Goal: Information Seeking & Learning: Check status

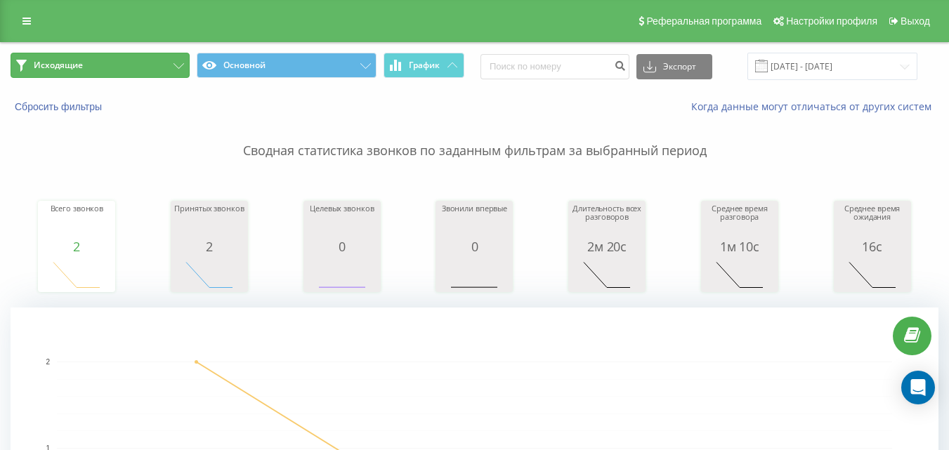
click at [126, 69] on button "Исходящие" at bounding box center [100, 65] width 179 height 25
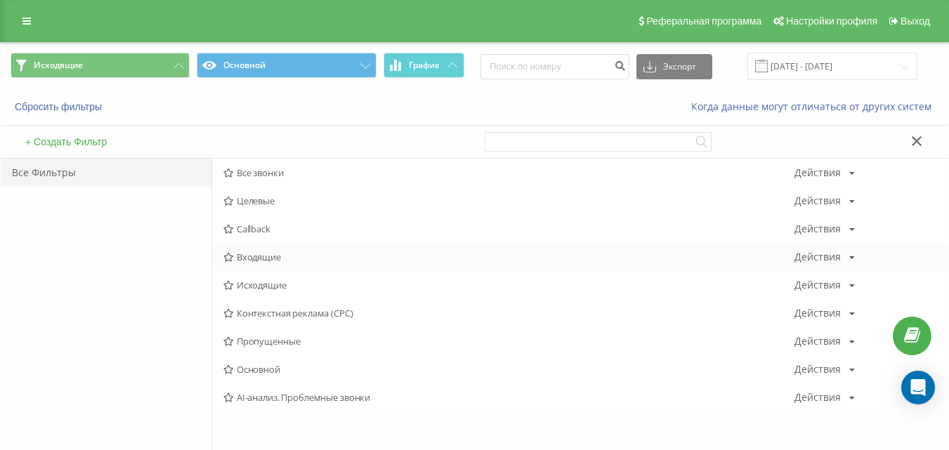
click at [283, 261] on span "Входящие" at bounding box center [508, 257] width 571 height 10
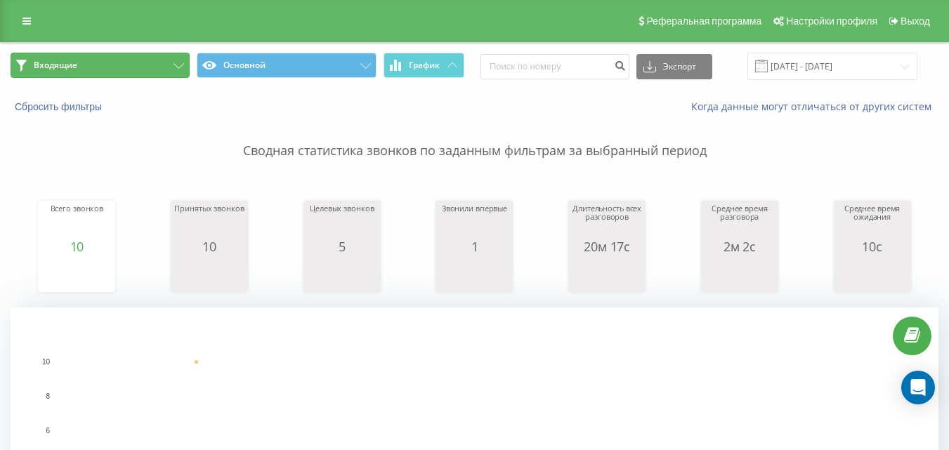
click at [158, 69] on button "Входящие" at bounding box center [100, 65] width 179 height 25
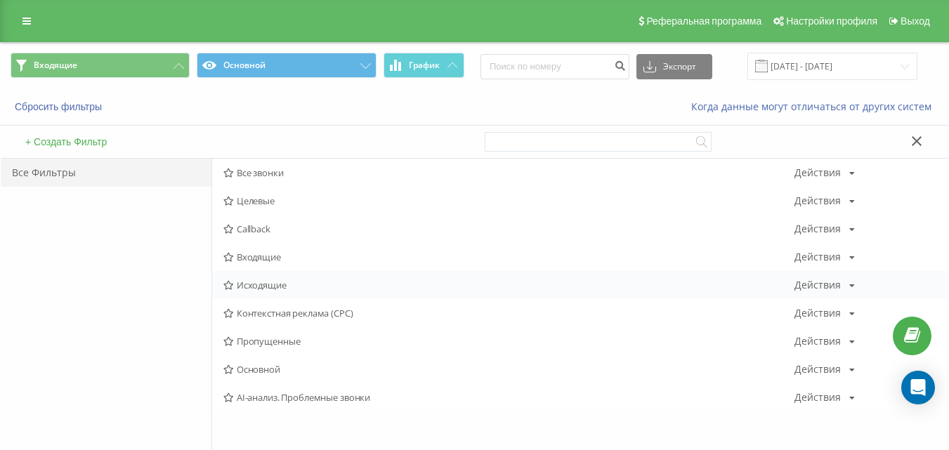
click at [247, 291] on div "Исходящие Действия Редактировать Копировать Удалить По умолчанию Поделиться" at bounding box center [580, 285] width 736 height 28
click at [249, 286] on span "Исходящие" at bounding box center [508, 285] width 571 height 10
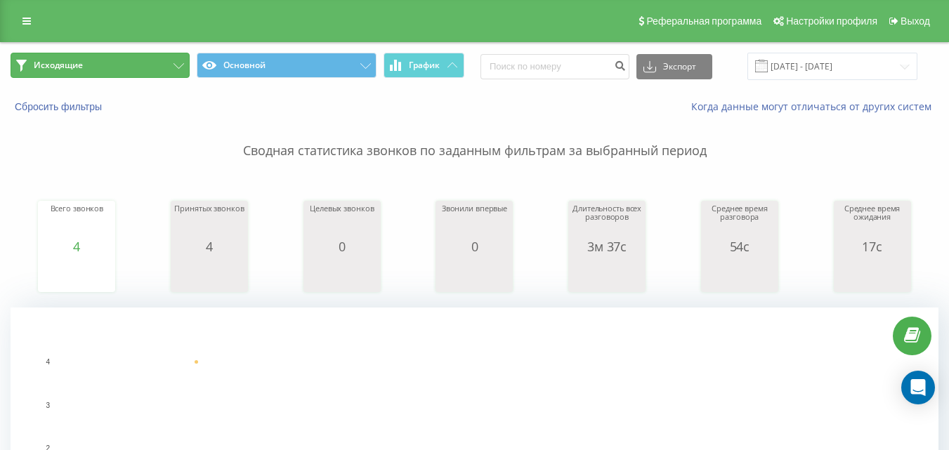
click at [134, 61] on button "Исходящие" at bounding box center [100, 65] width 179 height 25
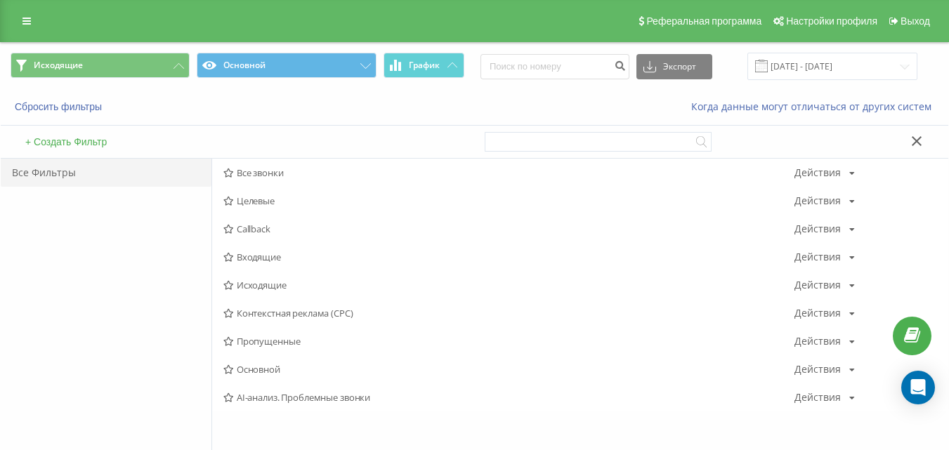
click at [299, 283] on span "Исходящие" at bounding box center [508, 285] width 571 height 10
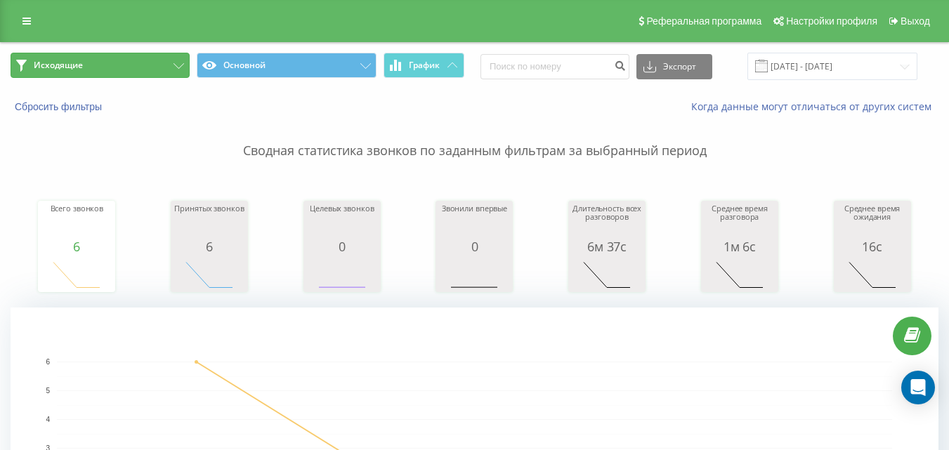
click at [151, 57] on button "Исходящие" at bounding box center [100, 65] width 179 height 25
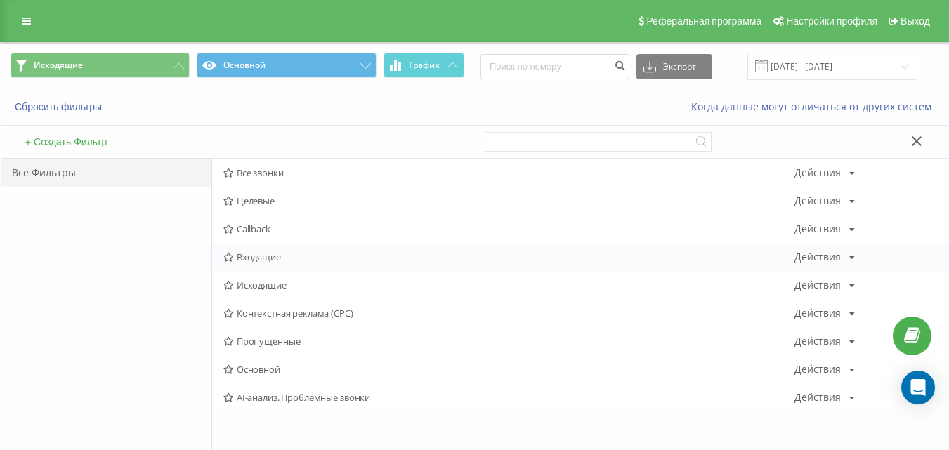
click at [239, 254] on span "Входящие" at bounding box center [508, 257] width 571 height 10
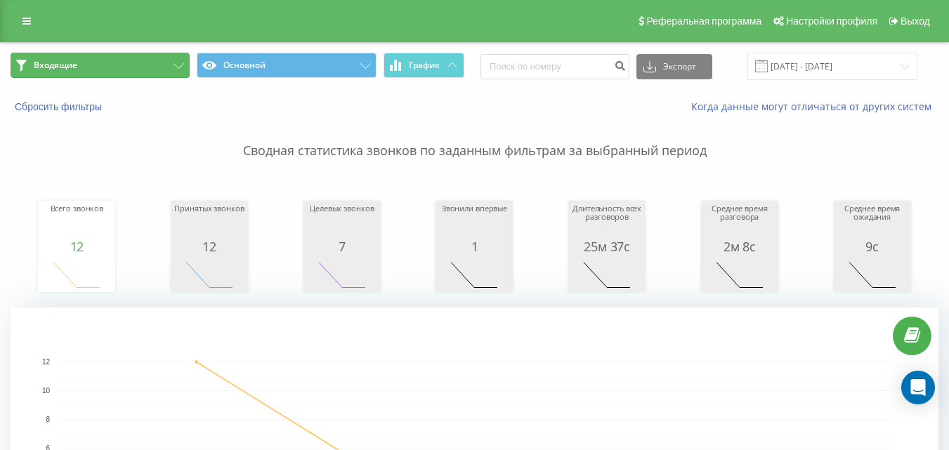
click at [153, 67] on button "Входящие" at bounding box center [100, 65] width 179 height 25
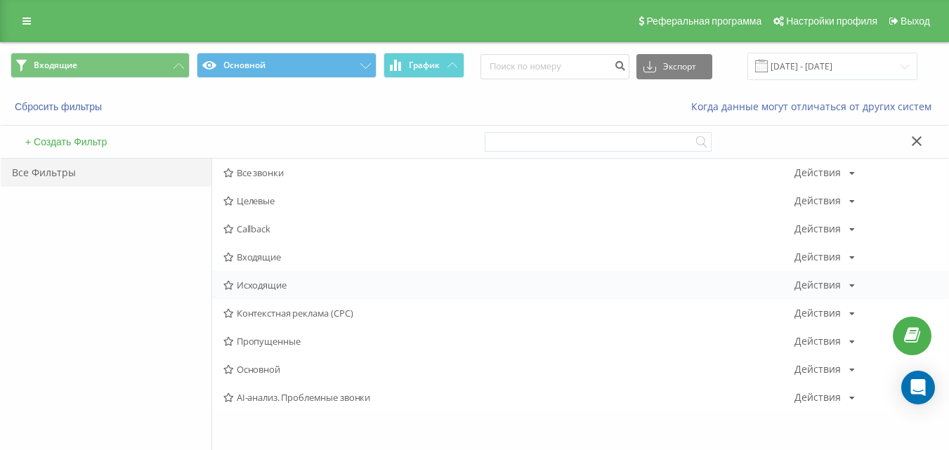
click at [255, 290] on span "Исходящие" at bounding box center [508, 285] width 571 height 10
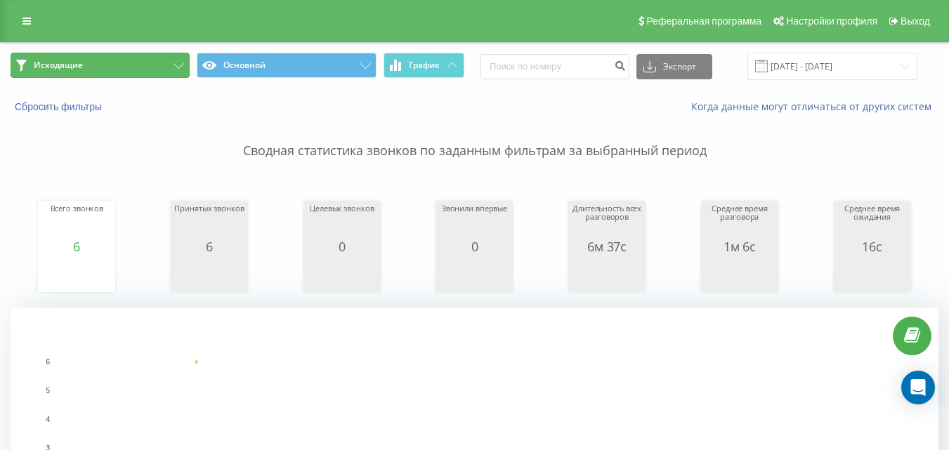
click at [157, 66] on button "Исходящие" at bounding box center [100, 65] width 179 height 25
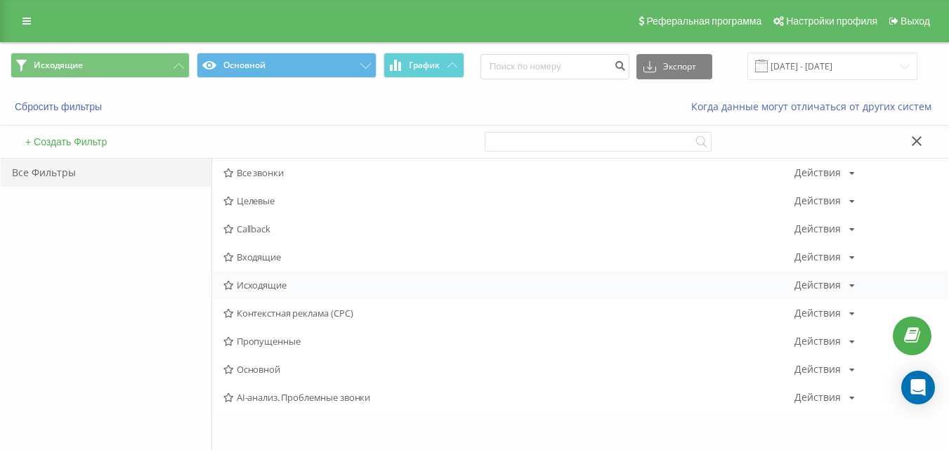
click at [294, 280] on div "Исходящие Действия Редактировать Копировать Удалить По умолчанию Поделиться" at bounding box center [580, 285] width 736 height 28
click at [287, 287] on span "Исходящие" at bounding box center [508, 285] width 571 height 10
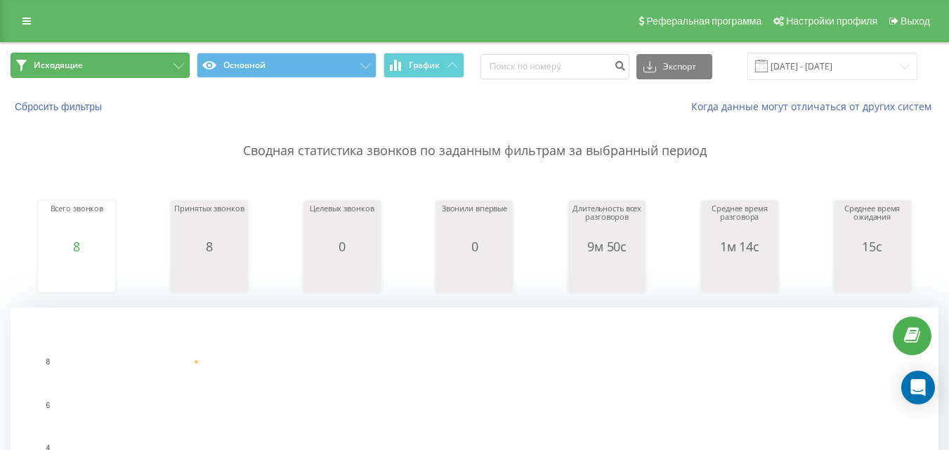
click at [152, 68] on button "Исходящие" at bounding box center [100, 65] width 179 height 25
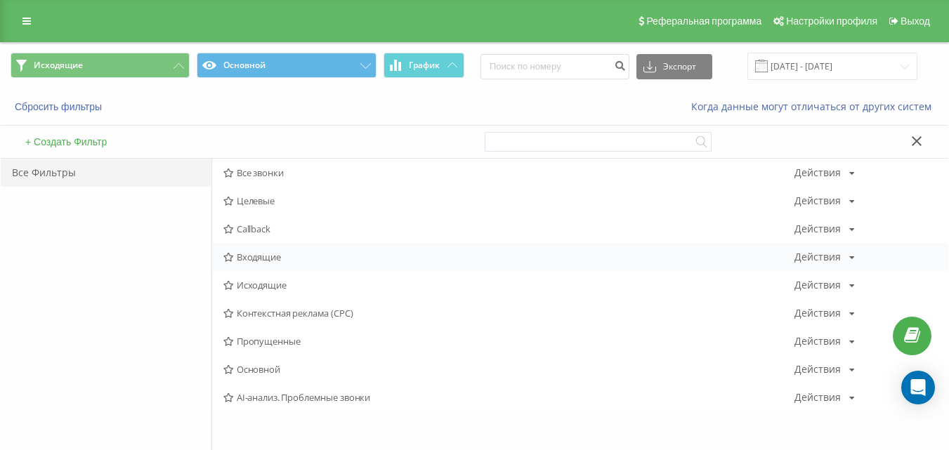
click at [263, 265] on div "Входящие Действия Редактировать Копировать Удалить По умолчанию Поделиться" at bounding box center [580, 257] width 736 height 28
click at [265, 258] on span "Входящие" at bounding box center [508, 257] width 571 height 10
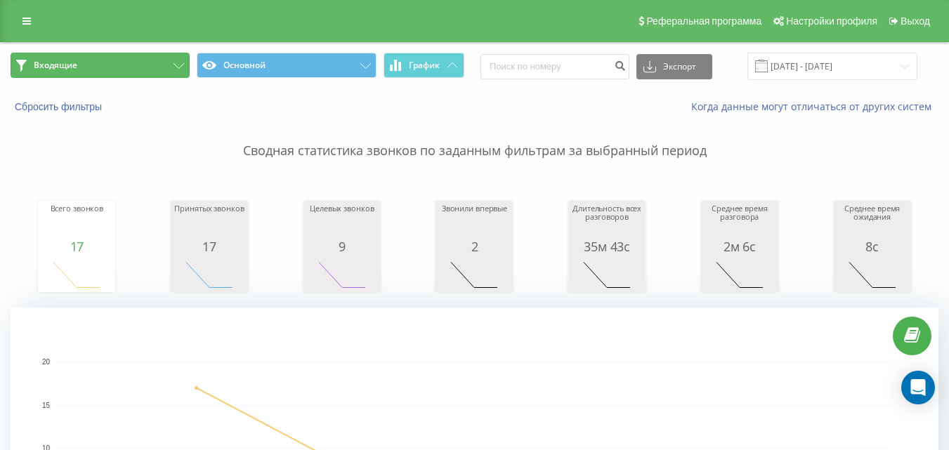
click at [170, 62] on button "Входящие" at bounding box center [100, 65] width 179 height 25
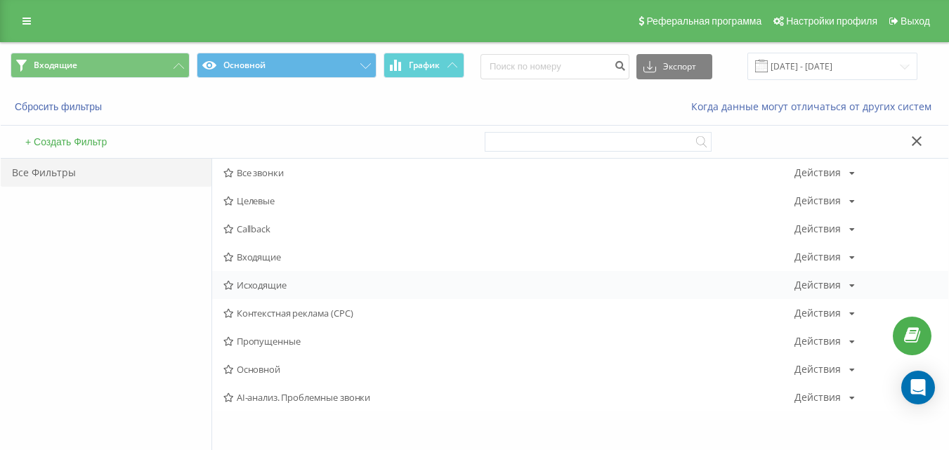
click at [284, 289] on span "Исходящие" at bounding box center [508, 285] width 571 height 10
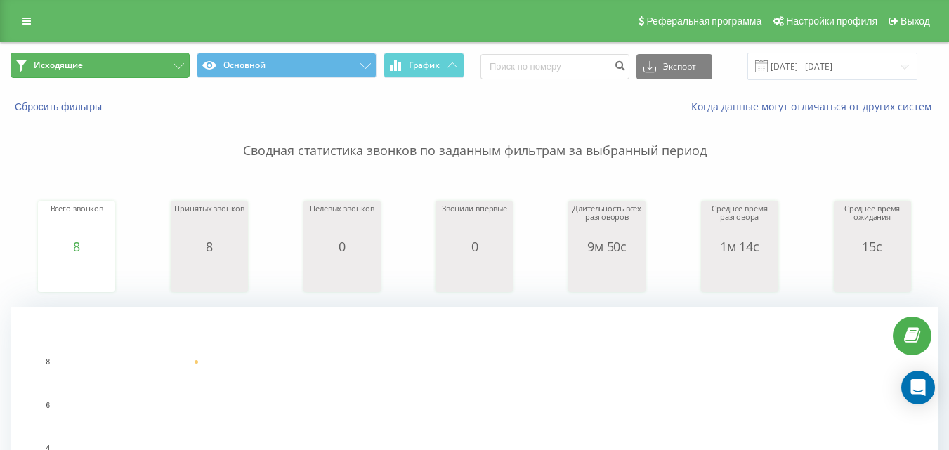
click at [165, 62] on button "Исходящие" at bounding box center [100, 65] width 179 height 25
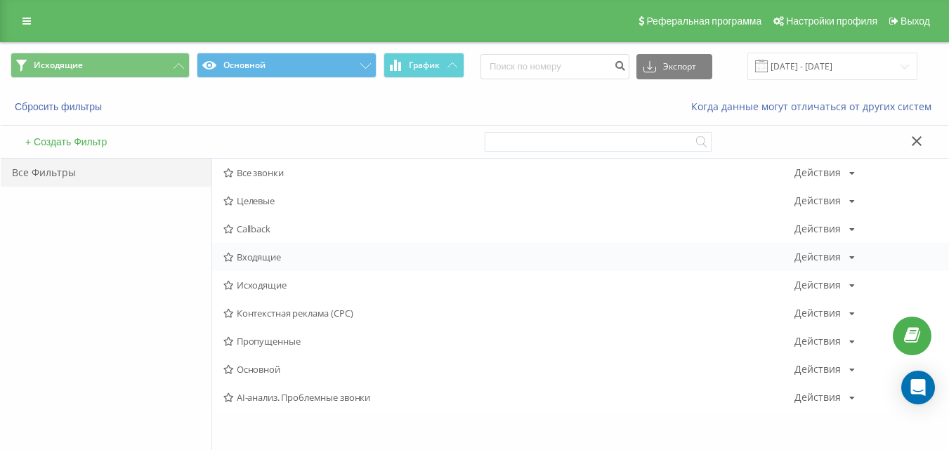
click at [252, 255] on span "Входящие" at bounding box center [508, 257] width 571 height 10
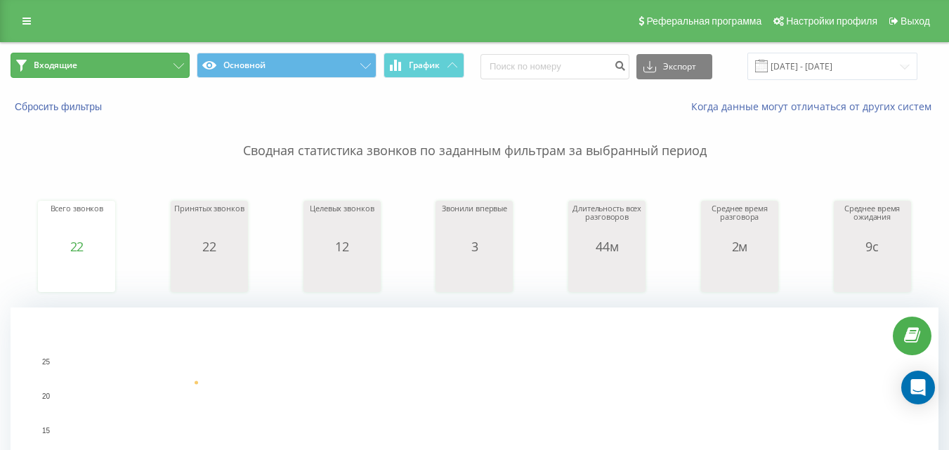
click at [149, 67] on button "Входящие" at bounding box center [100, 65] width 179 height 25
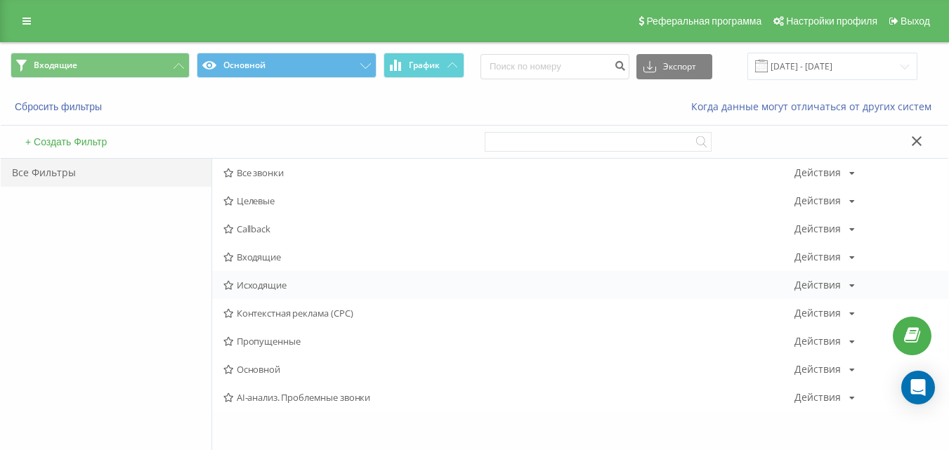
click at [265, 281] on span "Исходящие" at bounding box center [508, 285] width 571 height 10
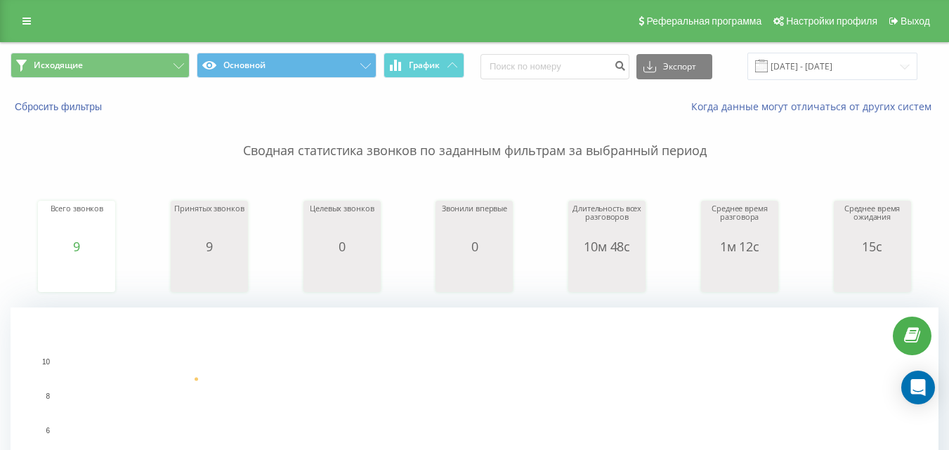
click at [123, 78] on span "Исходящие Основной График" at bounding box center [238, 66] width 454 height 27
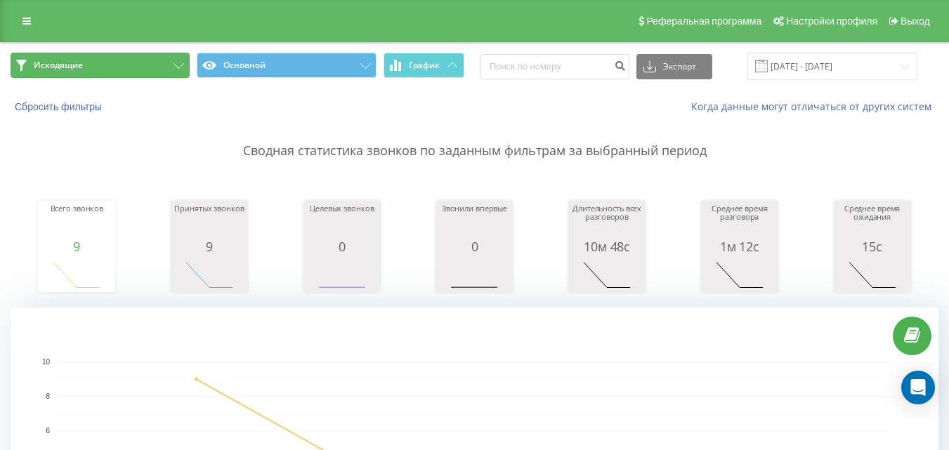
click at [170, 65] on button "Исходящие" at bounding box center [100, 65] width 179 height 25
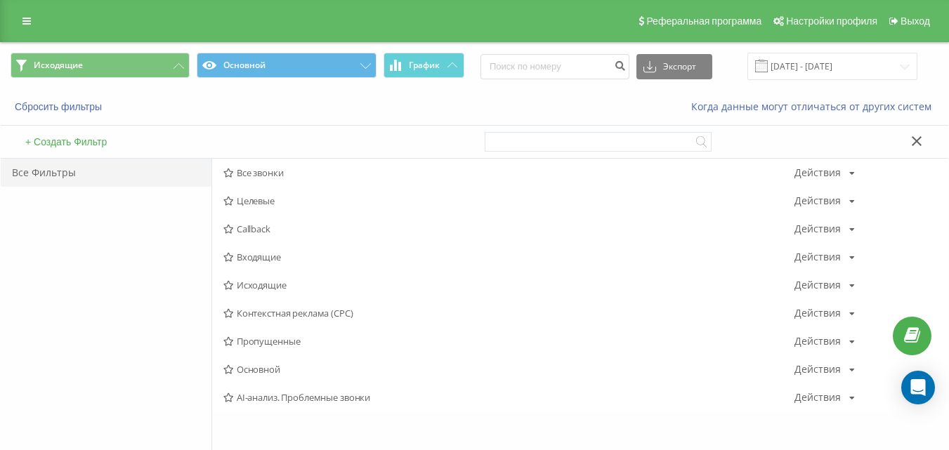
click at [261, 281] on span "Исходящие" at bounding box center [508, 285] width 571 height 10
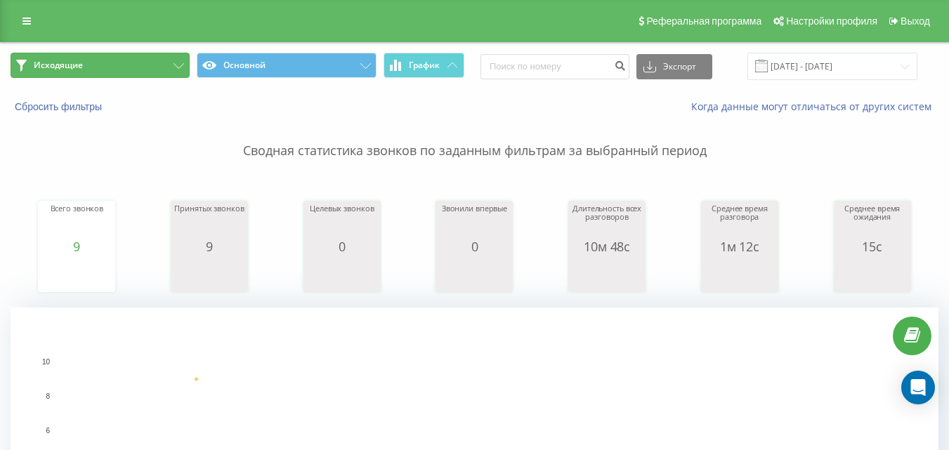
click at [125, 72] on button "Исходящие" at bounding box center [100, 65] width 179 height 25
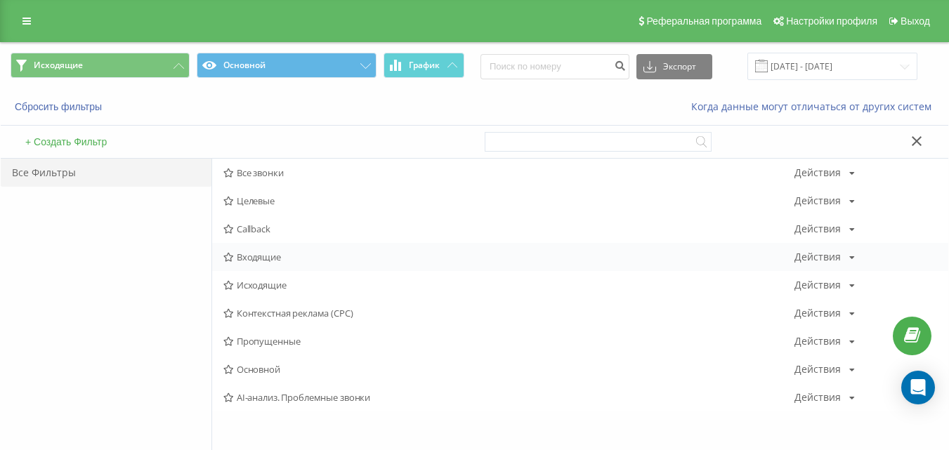
click at [250, 256] on span "Входящие" at bounding box center [508, 257] width 571 height 10
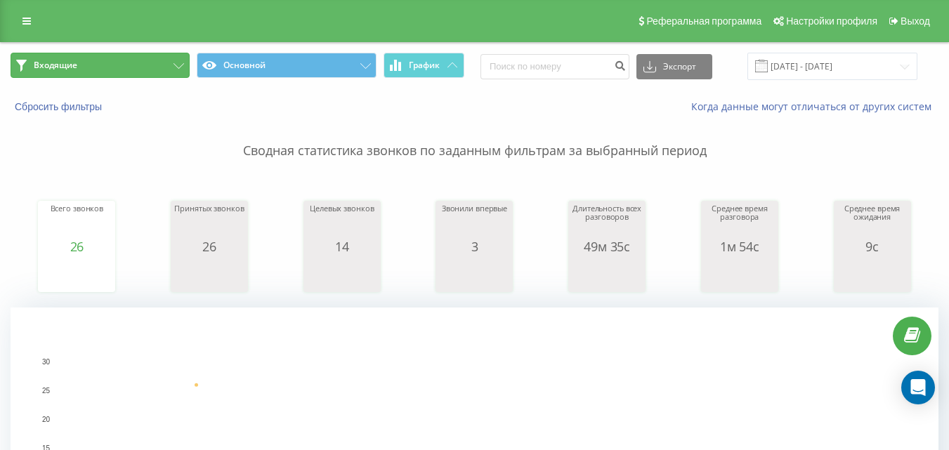
click at [127, 63] on button "Входящие" at bounding box center [100, 65] width 179 height 25
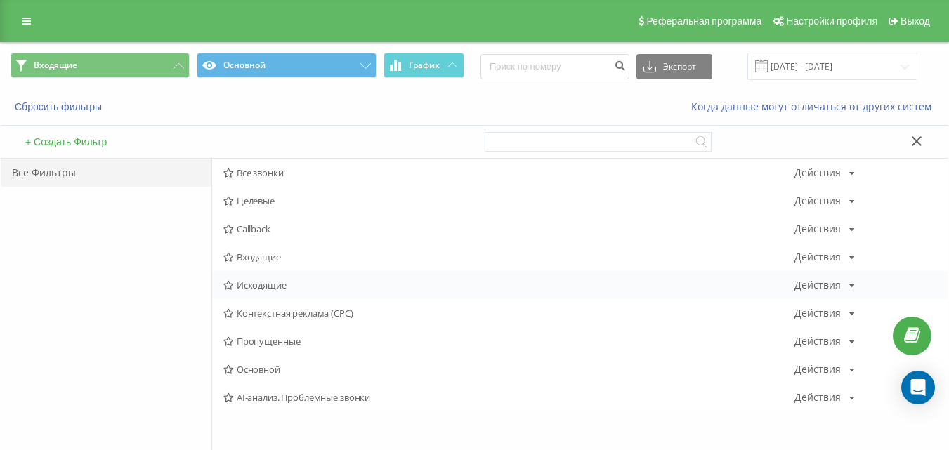
click at [271, 275] on div "Исходящие Действия Редактировать Копировать Удалить По умолчанию Поделиться" at bounding box center [580, 285] width 736 height 28
click at [271, 284] on span "Исходящие" at bounding box center [508, 285] width 571 height 10
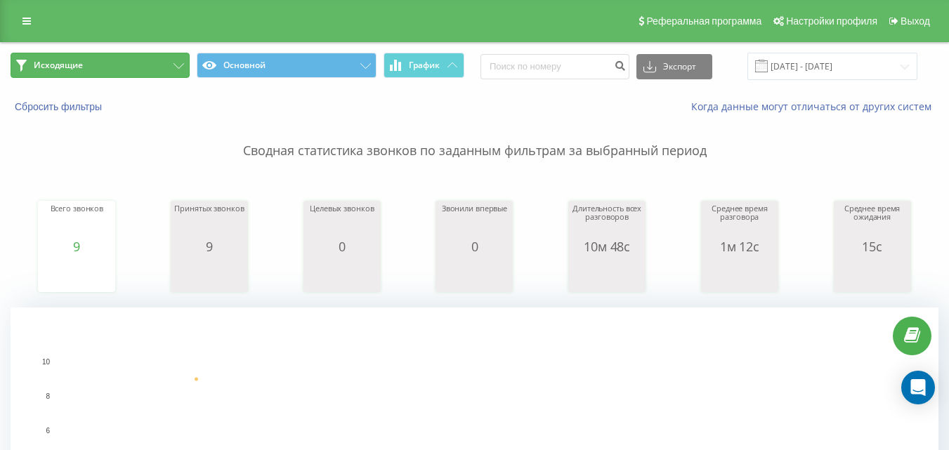
click at [159, 60] on button "Исходящие" at bounding box center [100, 65] width 179 height 25
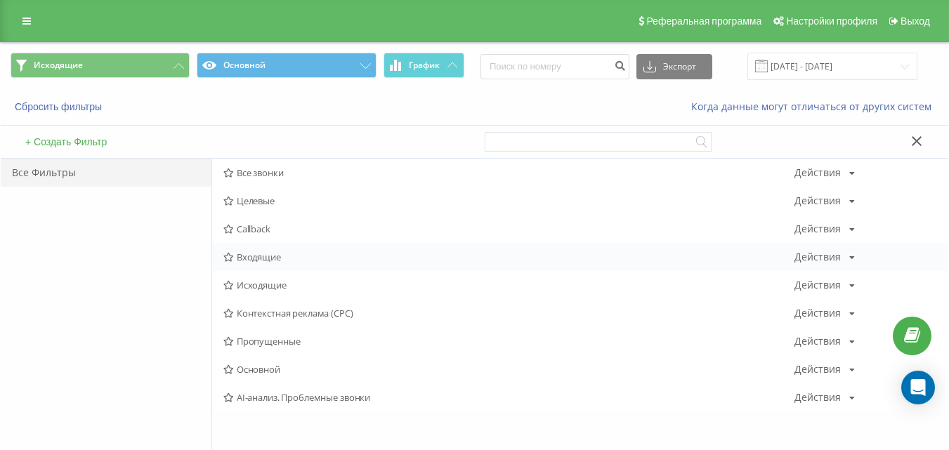
click at [255, 244] on div "Входящие Действия Редактировать Копировать Удалить По умолчанию Поделиться" at bounding box center [580, 257] width 736 height 28
click at [251, 252] on span "Входящие" at bounding box center [508, 257] width 571 height 10
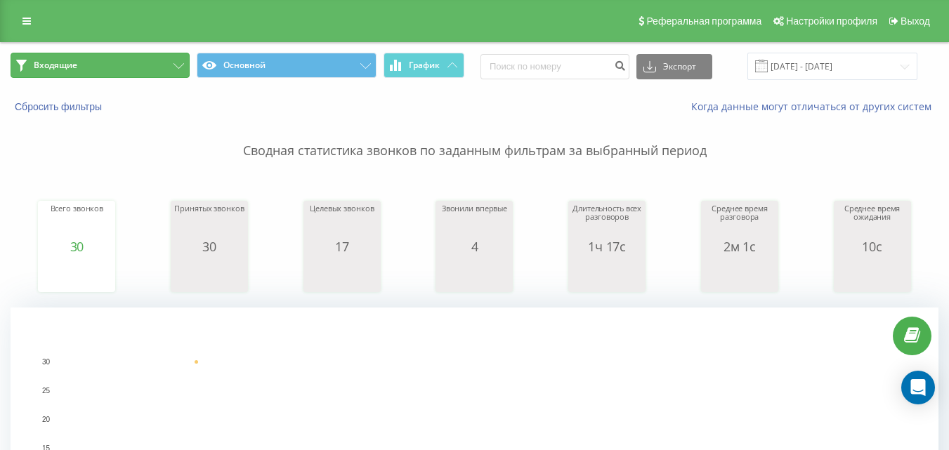
click at [139, 72] on button "Входящие" at bounding box center [100, 65] width 179 height 25
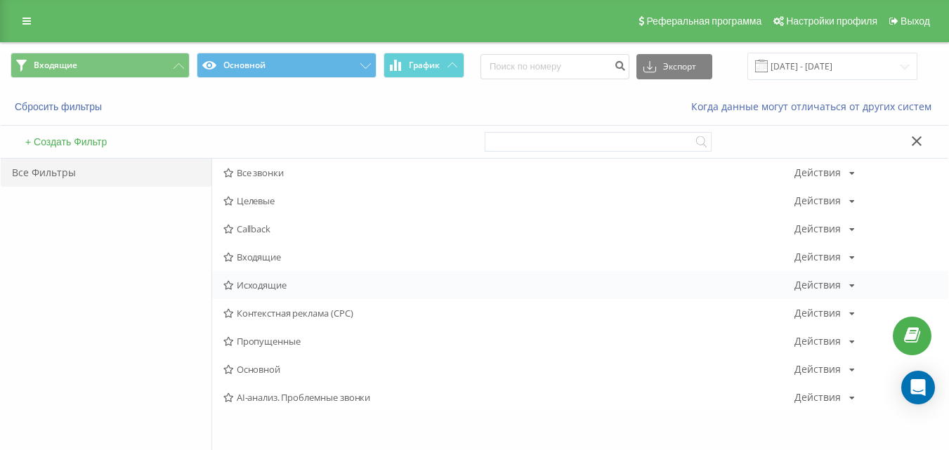
click at [258, 291] on div "Исходящие Действия Редактировать Копировать Удалить По умолчанию Поделиться" at bounding box center [580, 285] width 736 height 28
click at [258, 290] on span "Исходящие" at bounding box center [508, 285] width 571 height 10
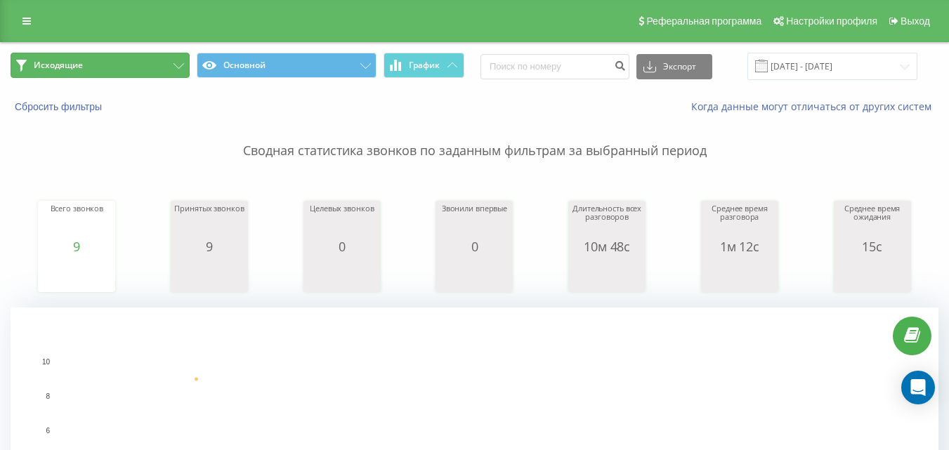
click at [173, 66] on button "Исходящие" at bounding box center [100, 65] width 179 height 25
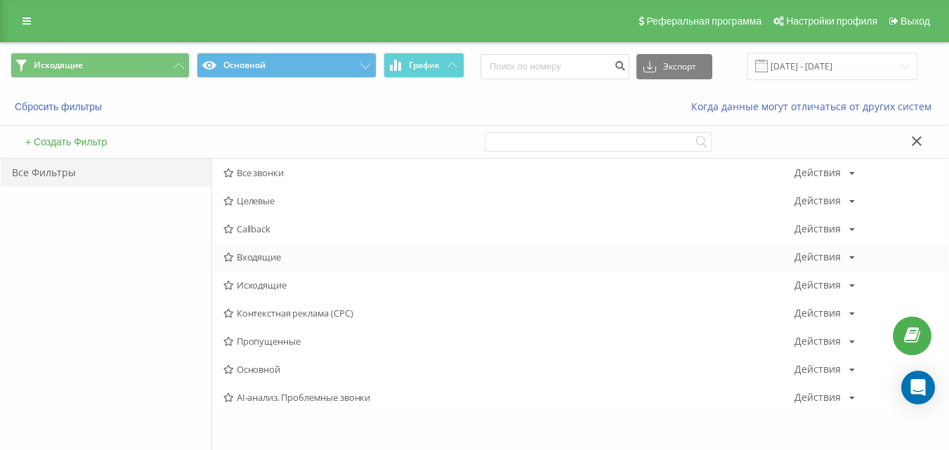
click at [263, 256] on span "Входящие" at bounding box center [508, 257] width 571 height 10
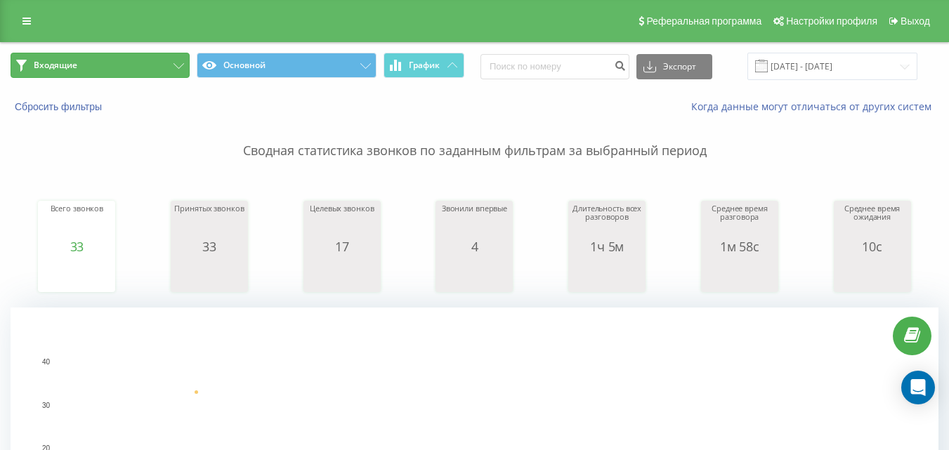
click at [155, 73] on button "Входящие" at bounding box center [100, 65] width 179 height 25
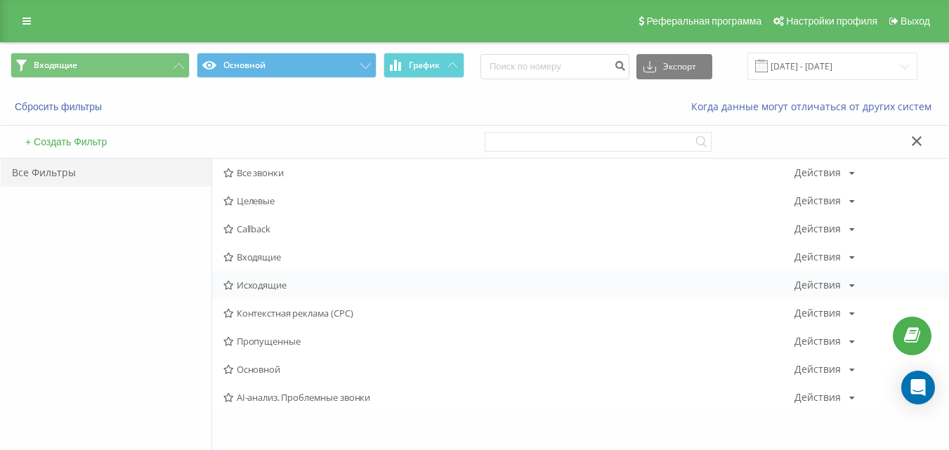
click at [249, 287] on span "Исходящие" at bounding box center [508, 285] width 571 height 10
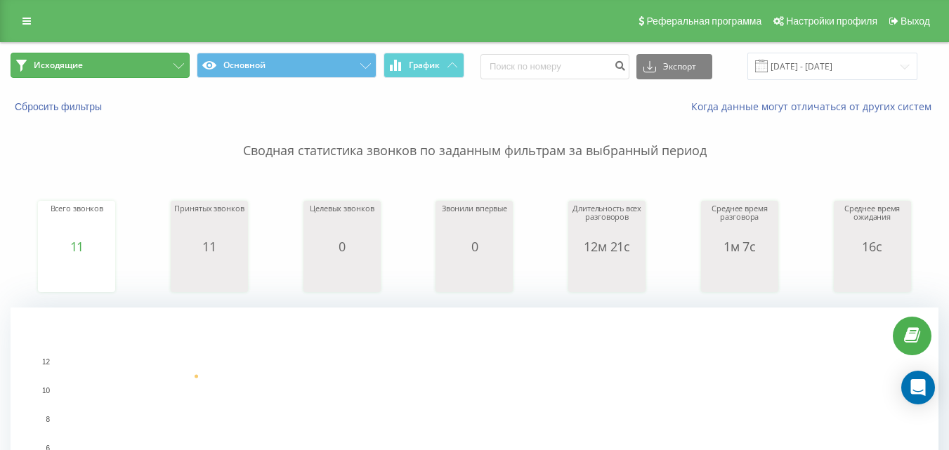
click at [172, 71] on button "Исходящие" at bounding box center [100, 65] width 179 height 25
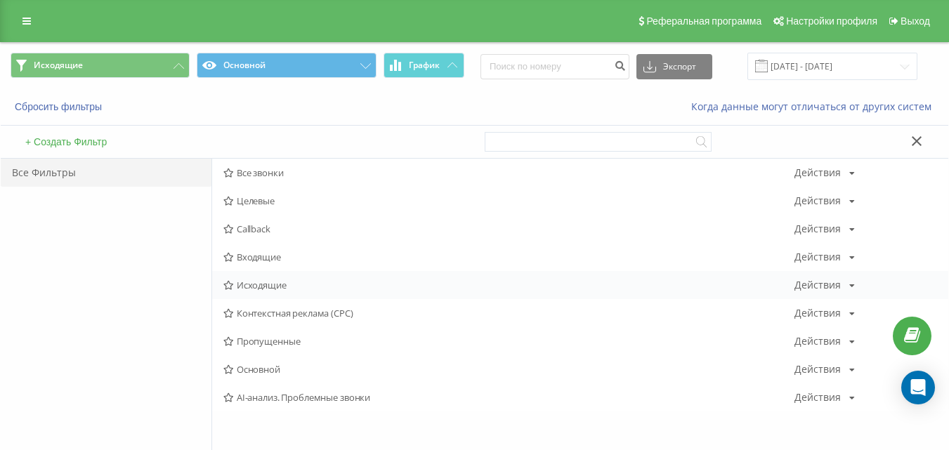
click at [275, 282] on span "Исходящие" at bounding box center [508, 285] width 571 height 10
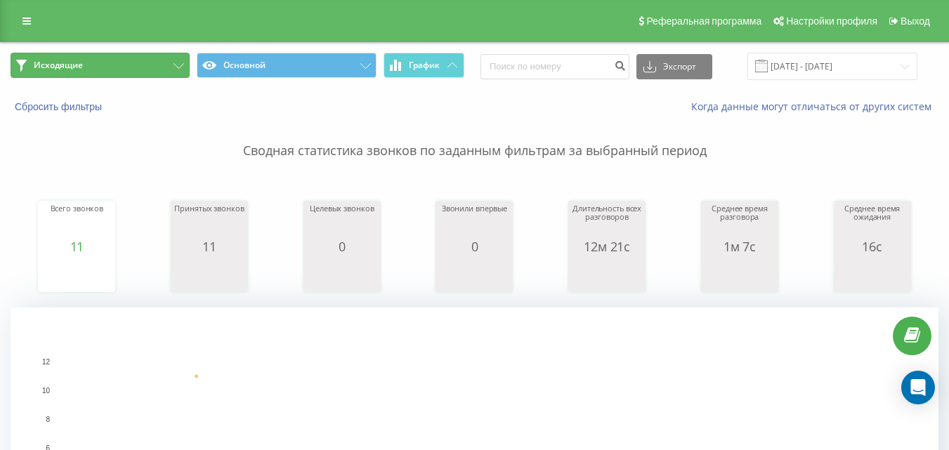
drag, startPoint x: 169, startPoint y: 76, endPoint x: 183, endPoint y: 88, distance: 18.9
click at [169, 75] on button "Исходящие" at bounding box center [100, 65] width 179 height 25
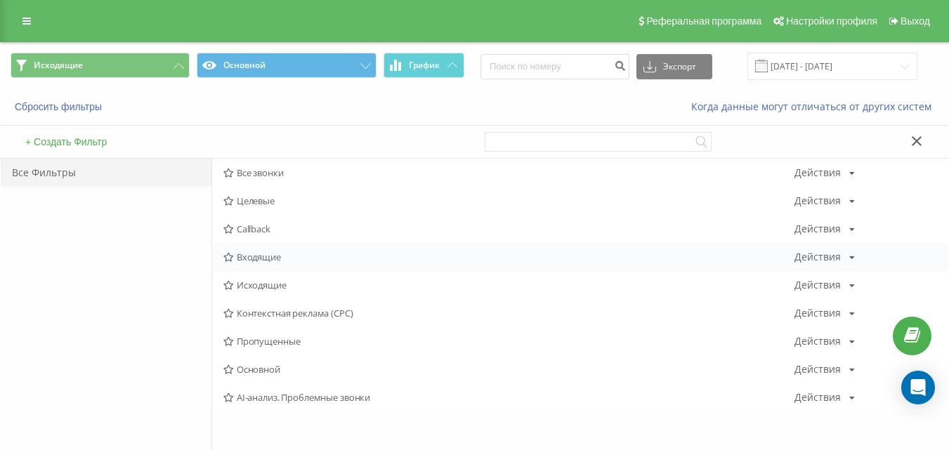
click at [268, 252] on span "Входящие" at bounding box center [508, 257] width 571 height 10
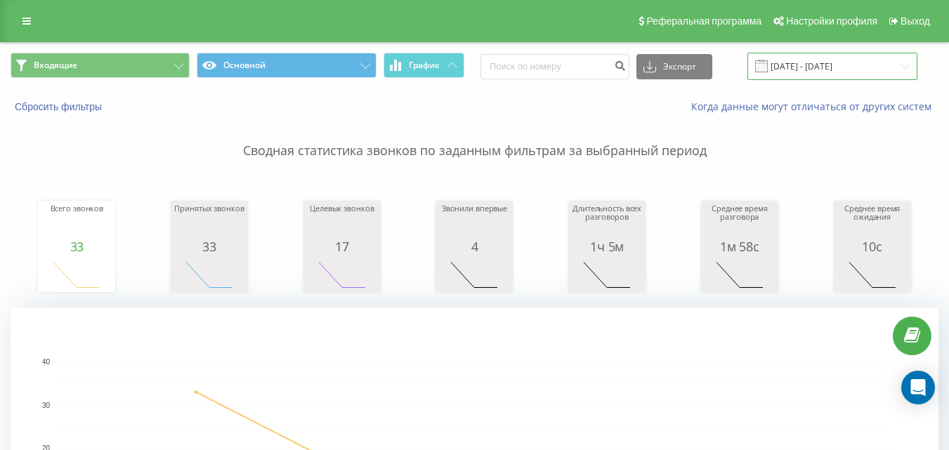
click at [800, 60] on input "[DATE] - [DATE]" at bounding box center [832, 66] width 170 height 27
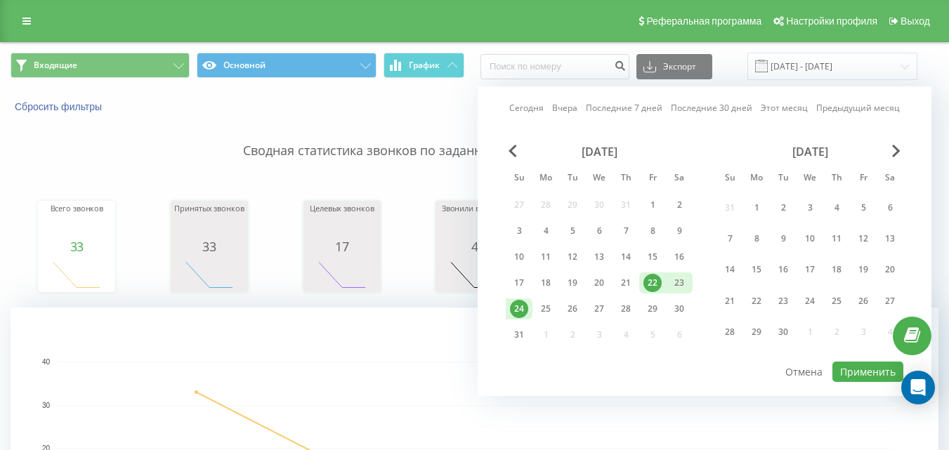
click at [655, 283] on div "22" at bounding box center [652, 283] width 18 height 18
click at [849, 371] on button "Применить" at bounding box center [867, 372] width 71 height 20
type input "[DATE] - [DATE]"
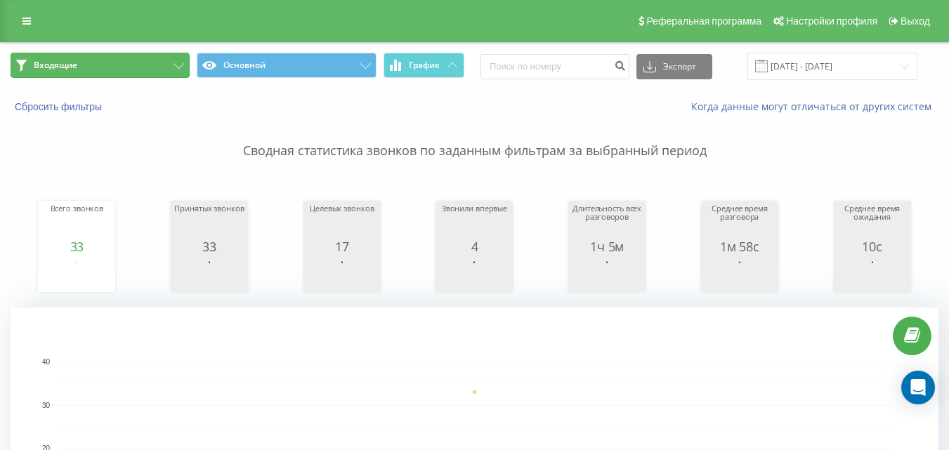
click at [141, 63] on button "Входящие" at bounding box center [100, 65] width 179 height 25
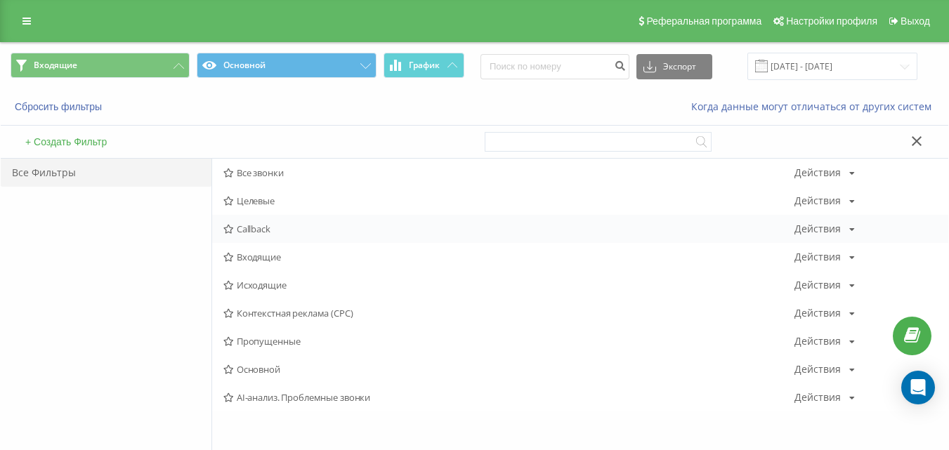
click at [238, 227] on span "Callback" at bounding box center [508, 229] width 571 height 10
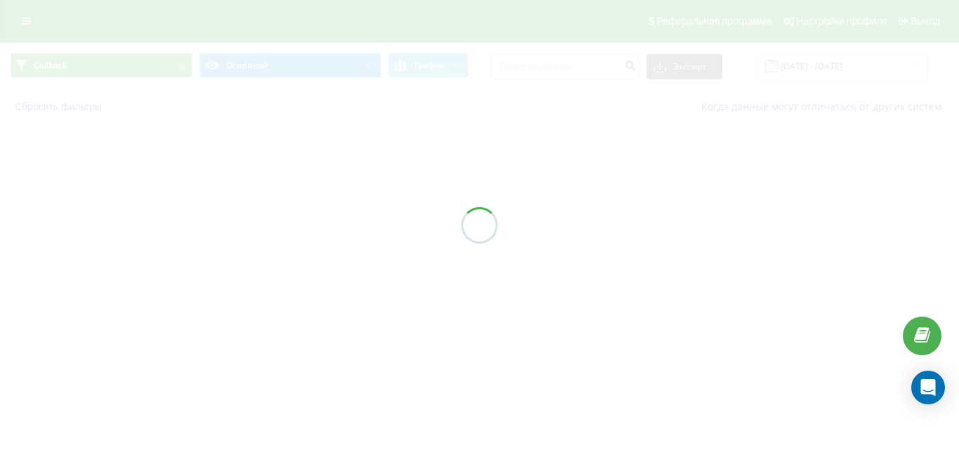
click at [126, 67] on div at bounding box center [479, 225] width 959 height 450
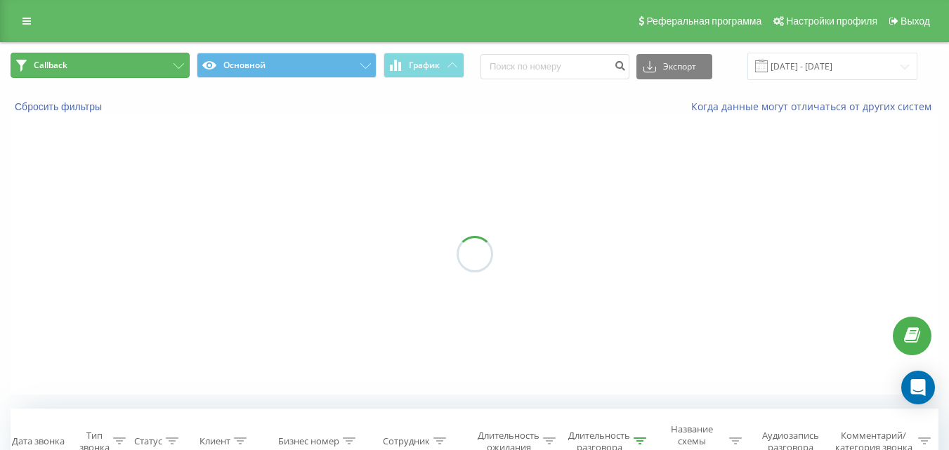
click at [188, 70] on button "Callback" at bounding box center [100, 65] width 179 height 25
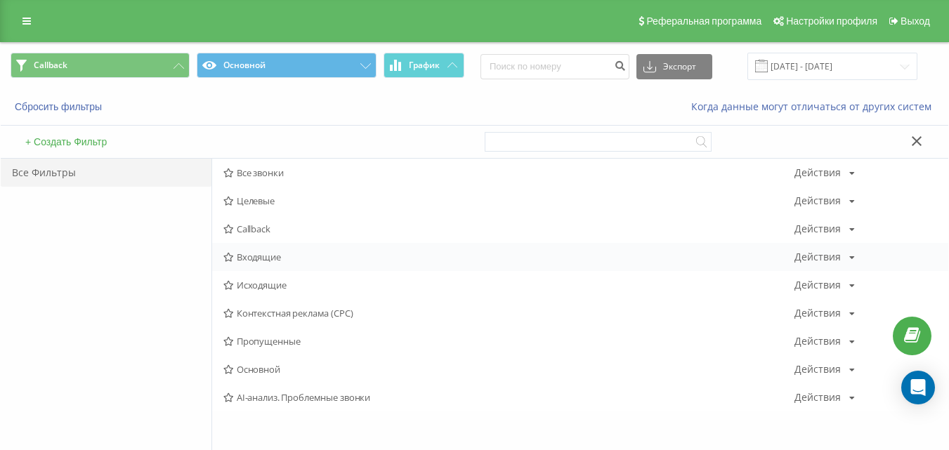
click at [249, 259] on span "Входящие" at bounding box center [508, 257] width 571 height 10
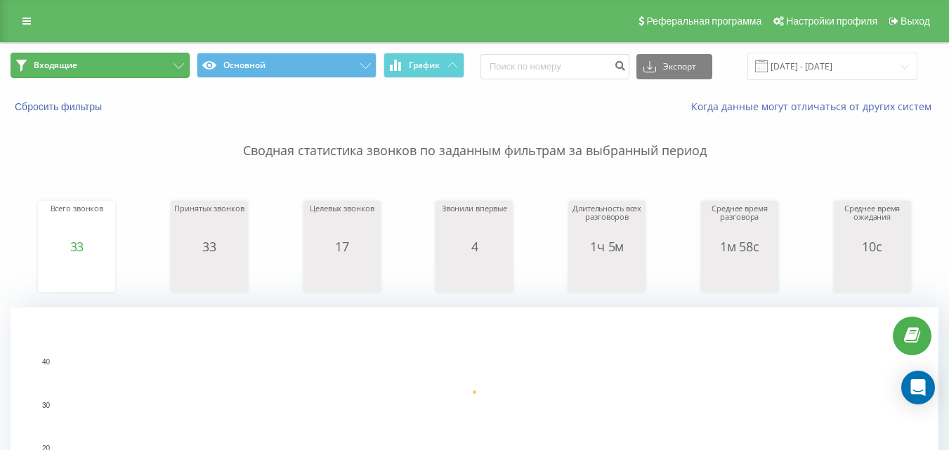
click at [167, 66] on button "Входящие" at bounding box center [100, 65] width 179 height 25
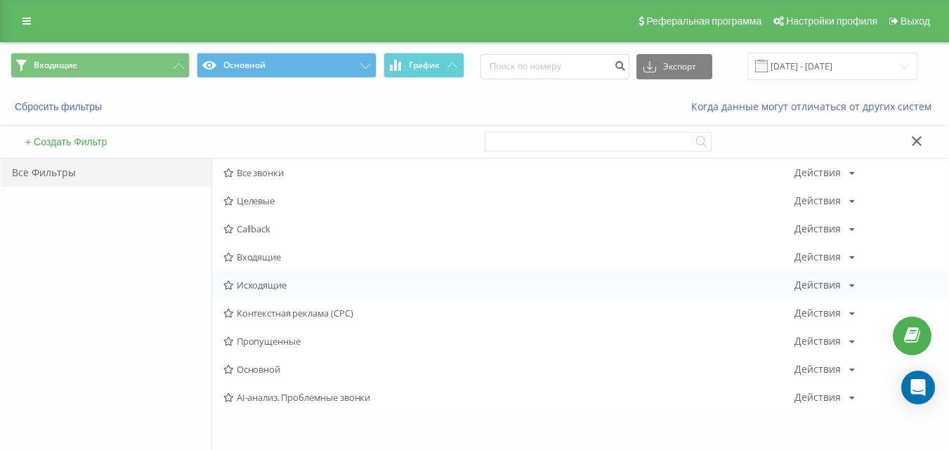
click at [269, 283] on span "Исходящие" at bounding box center [508, 285] width 571 height 10
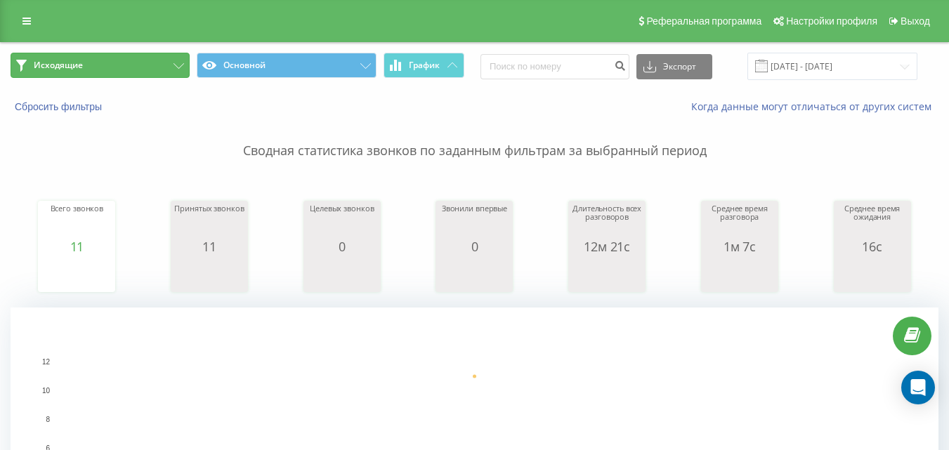
click at [171, 63] on button "Исходящие" at bounding box center [100, 65] width 179 height 25
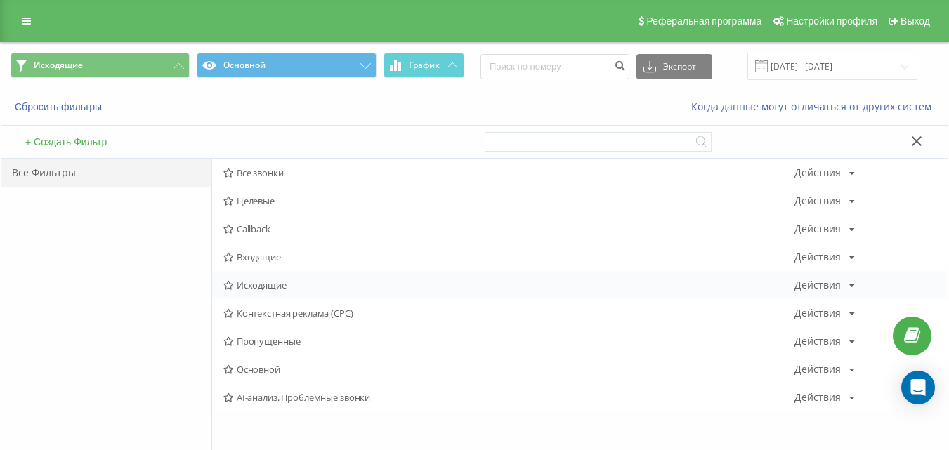
click at [252, 290] on span "Исходящие" at bounding box center [508, 285] width 571 height 10
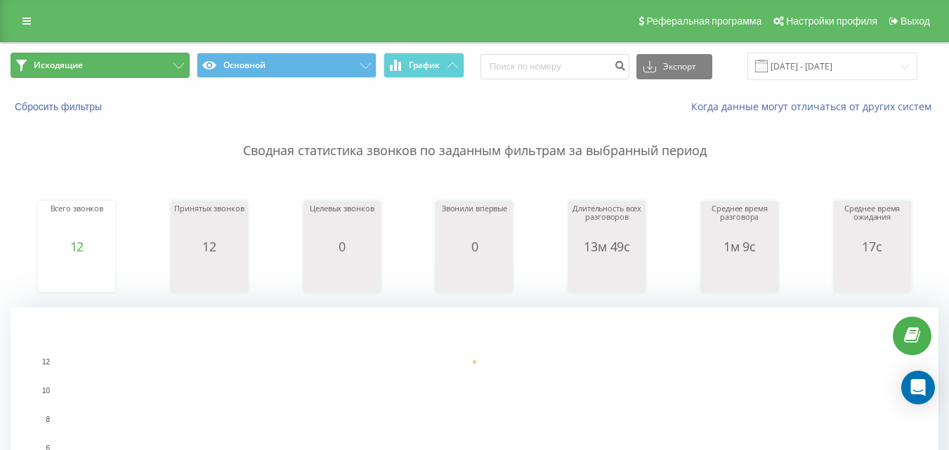
click at [140, 63] on button "Исходящие" at bounding box center [100, 65] width 179 height 25
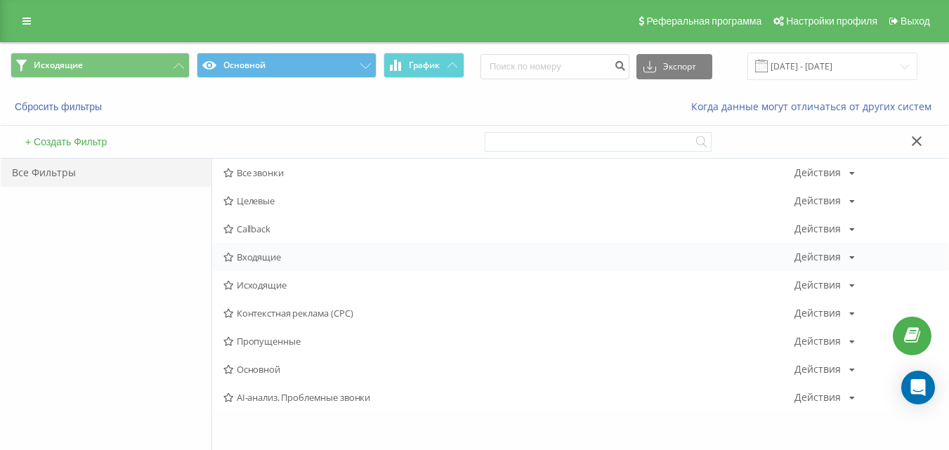
click at [266, 254] on span "Входящие" at bounding box center [508, 257] width 571 height 10
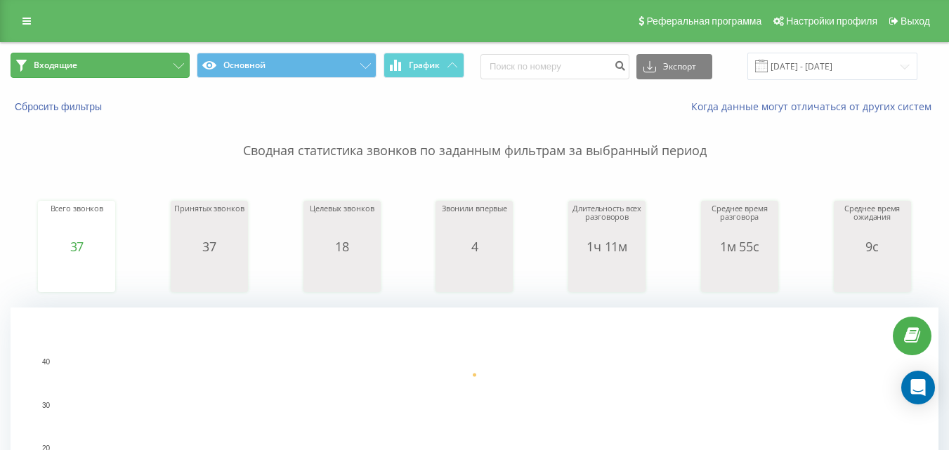
click at [117, 69] on button "Входящие" at bounding box center [100, 65] width 179 height 25
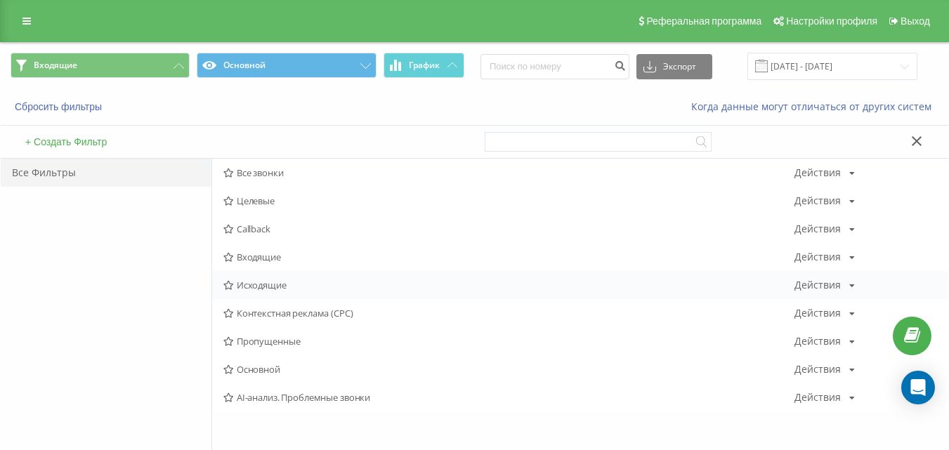
click at [254, 280] on span "Исходящие" at bounding box center [508, 285] width 571 height 10
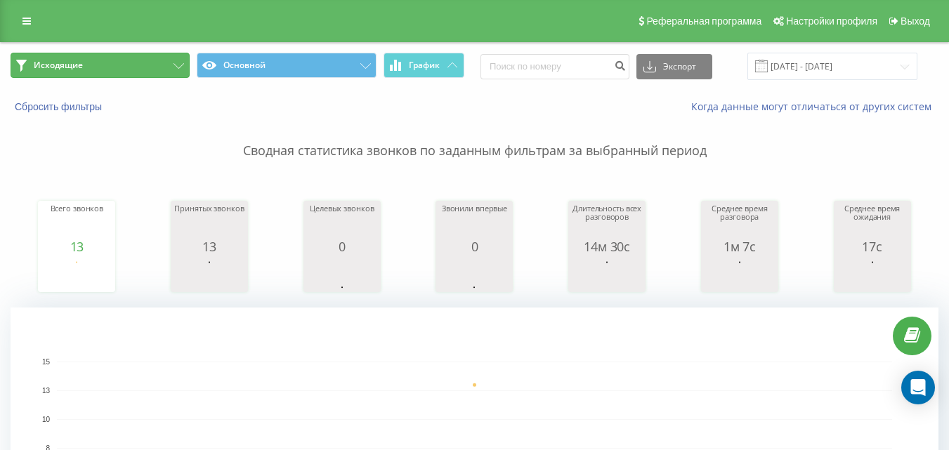
click at [171, 68] on button "Исходящие" at bounding box center [100, 65] width 179 height 25
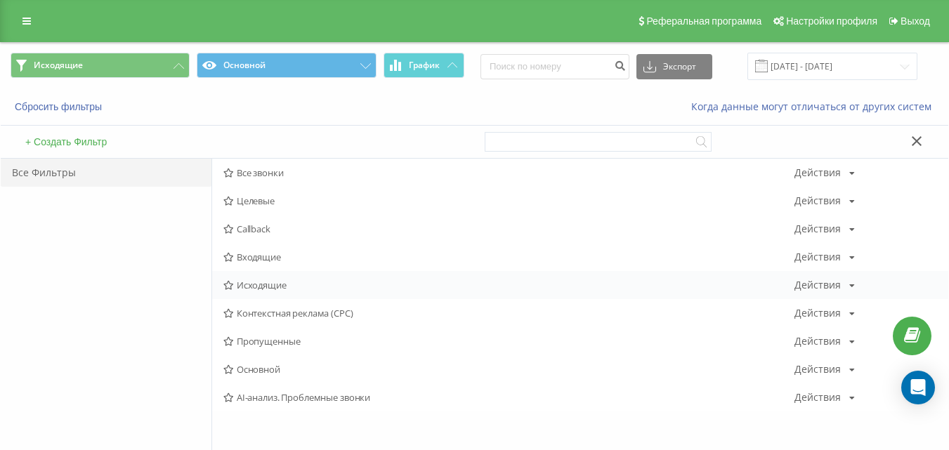
click at [283, 291] on div "Исходящие Действия Редактировать Копировать Удалить По умолчанию Поделиться" at bounding box center [580, 285] width 736 height 28
click at [286, 280] on span "Исходящие" at bounding box center [508, 285] width 571 height 10
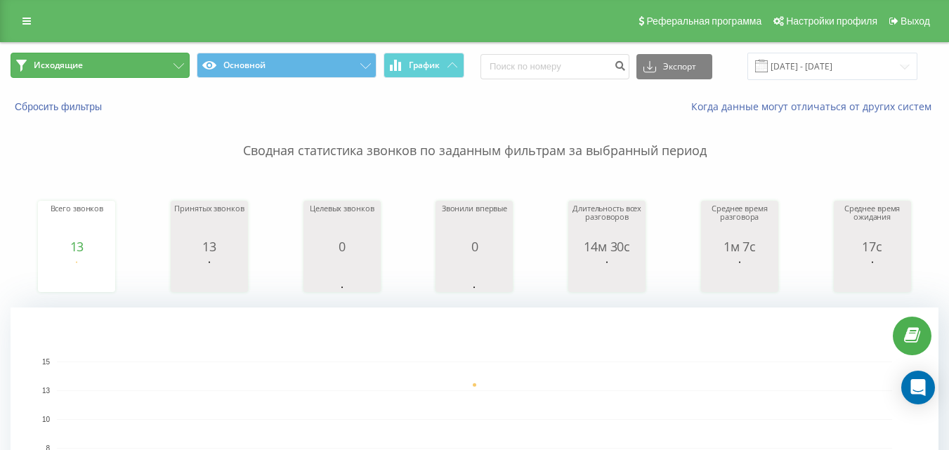
click at [183, 70] on button "Исходящие" at bounding box center [100, 65] width 179 height 25
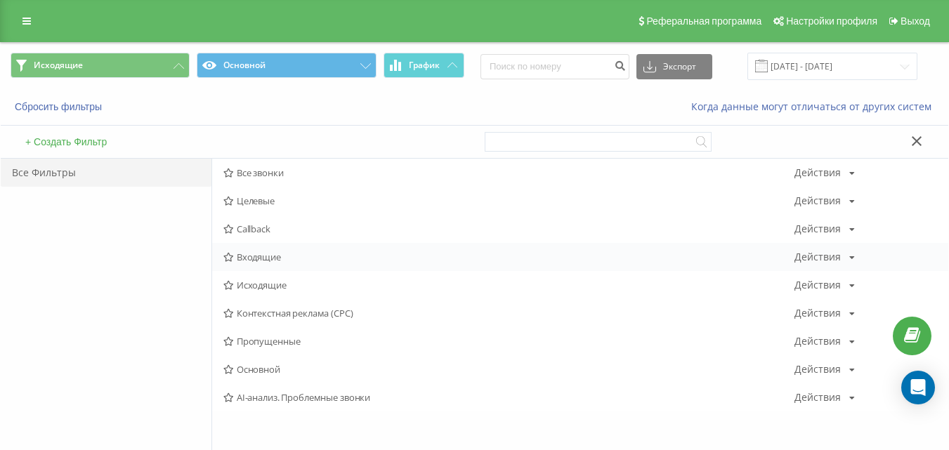
click at [258, 252] on span "Входящие" at bounding box center [508, 257] width 571 height 10
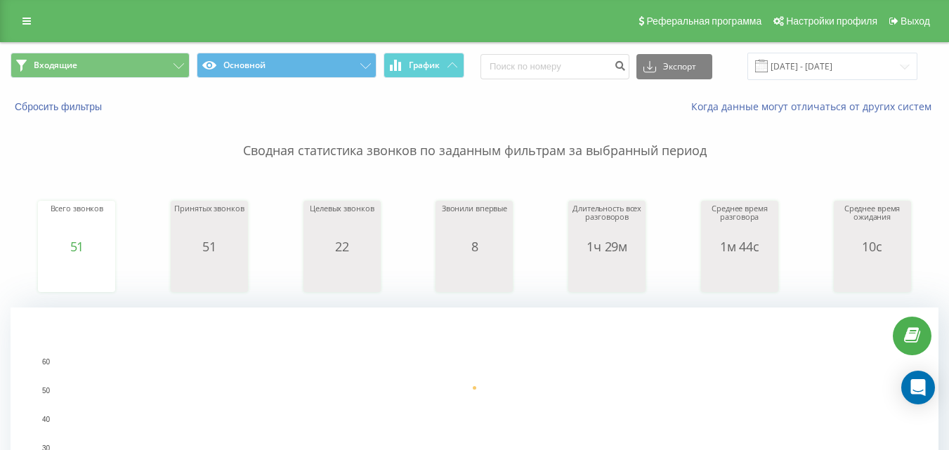
click at [116, 78] on span "Входящие Основной График" at bounding box center [238, 66] width 454 height 27
click at [123, 70] on button "Входящие" at bounding box center [100, 65] width 179 height 25
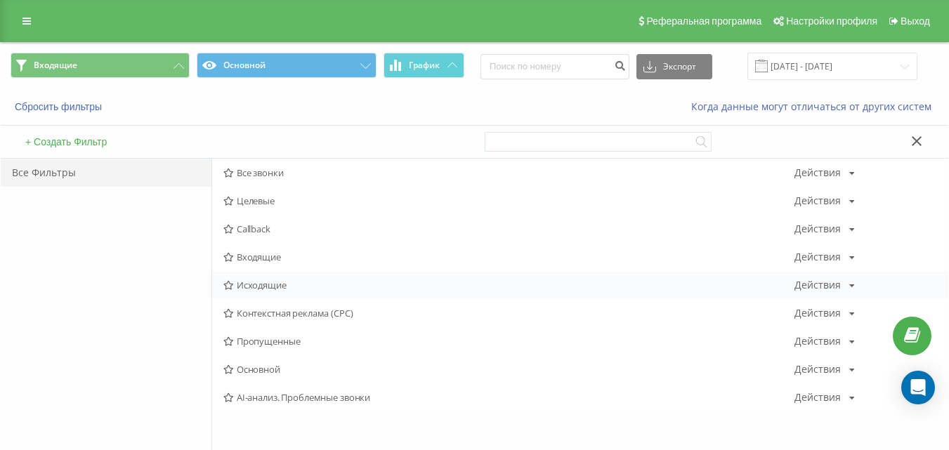
click at [280, 286] on span "Исходящие" at bounding box center [508, 285] width 571 height 10
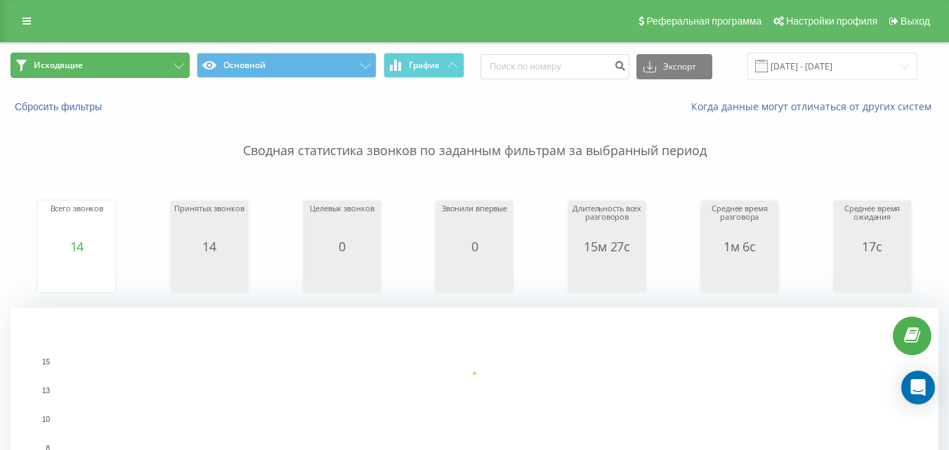
click at [164, 66] on button "Исходящие" at bounding box center [100, 65] width 179 height 25
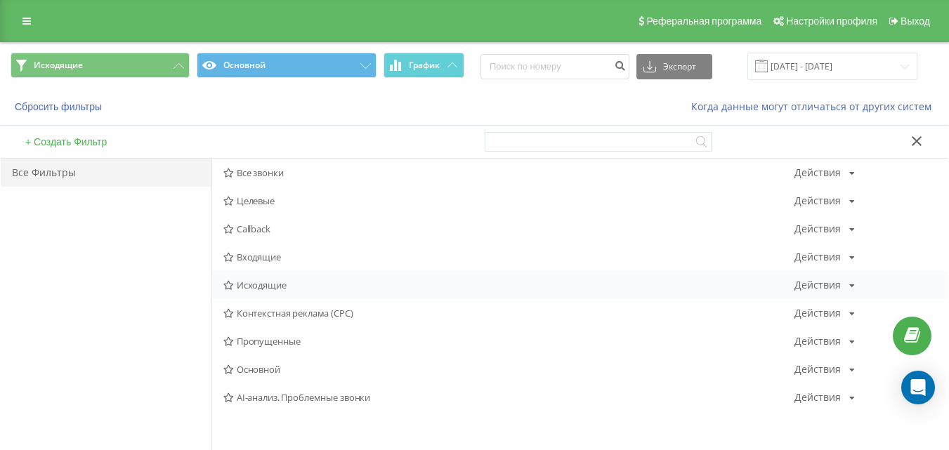
click at [282, 285] on span "Исходящие" at bounding box center [508, 285] width 571 height 10
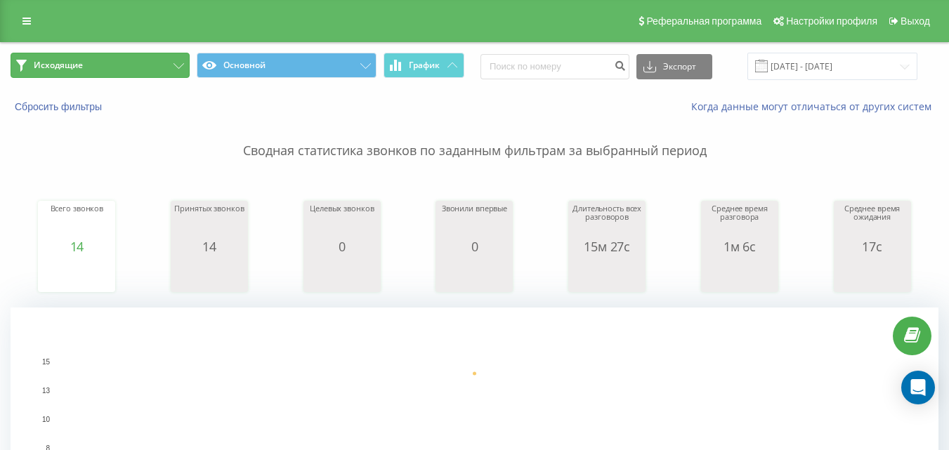
click at [155, 74] on button "Исходящие" at bounding box center [100, 65] width 179 height 25
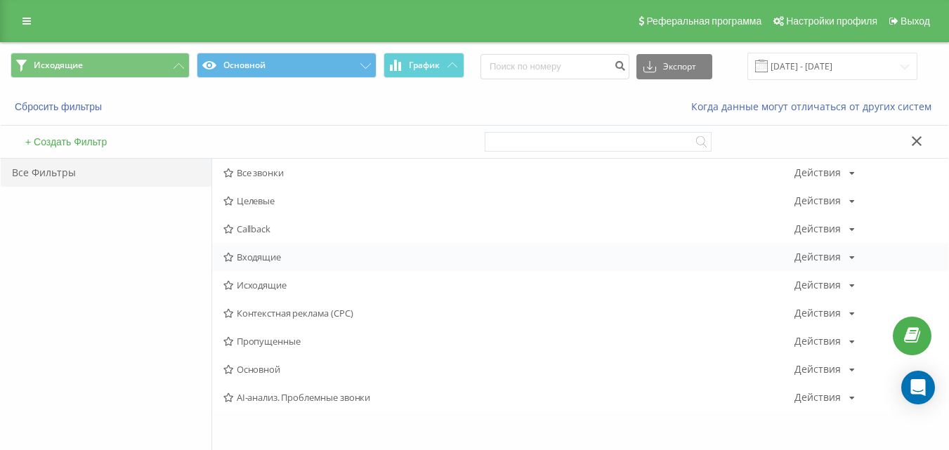
click at [255, 263] on div "Входящие Действия Редактировать Копировать Удалить По умолчанию Поделиться" at bounding box center [580, 257] width 736 height 28
click at [256, 258] on span "Входящие" at bounding box center [508, 257] width 571 height 10
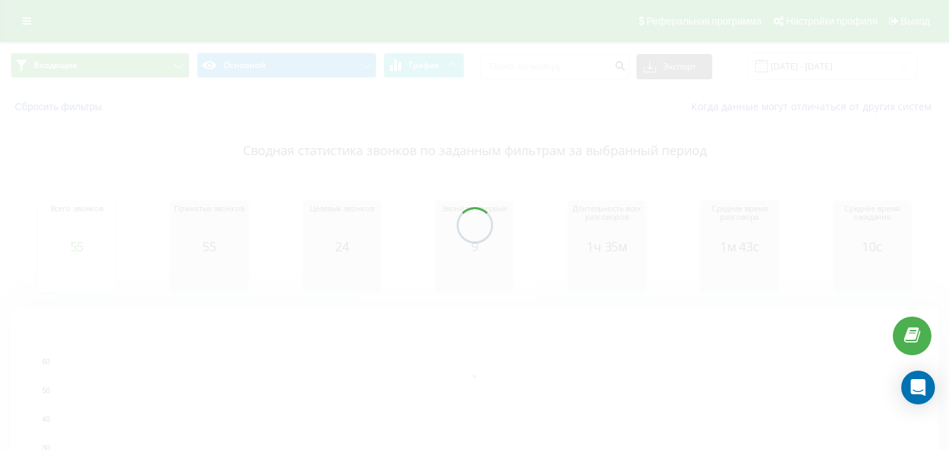
click at [159, 69] on div at bounding box center [474, 225] width 949 height 450
click at [180, 67] on div at bounding box center [474, 225] width 949 height 450
click at [178, 67] on icon at bounding box center [178, 66] width 11 height 6
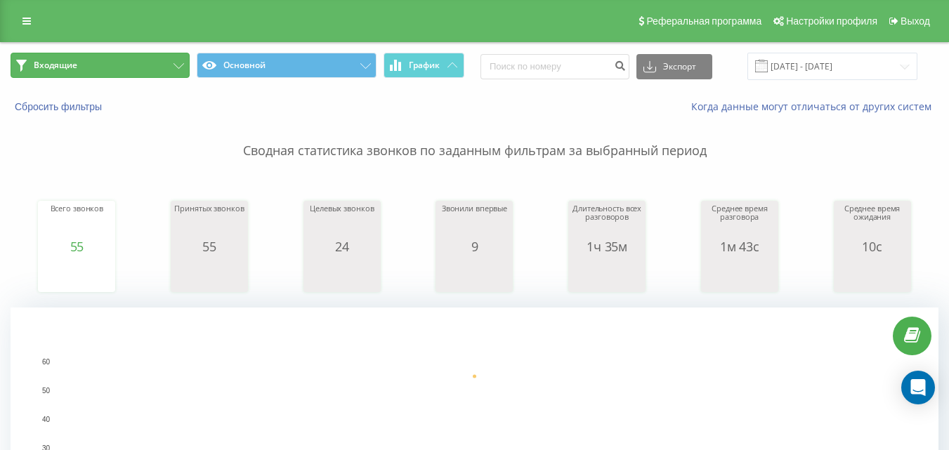
click at [172, 68] on button "Входящие" at bounding box center [100, 65] width 179 height 25
click at [171, 68] on button "Входящие" at bounding box center [100, 65] width 179 height 25
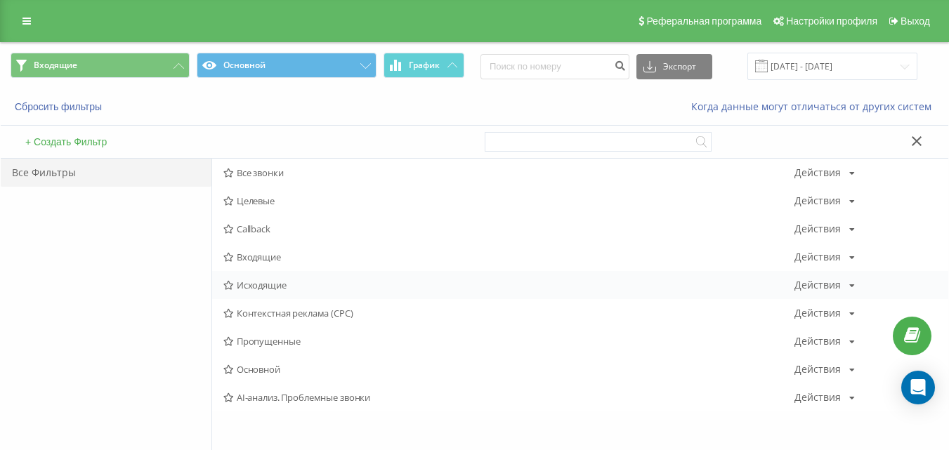
click at [243, 286] on span "Исходящие" at bounding box center [508, 285] width 571 height 10
